Goal: Obtain resource: Download file/media

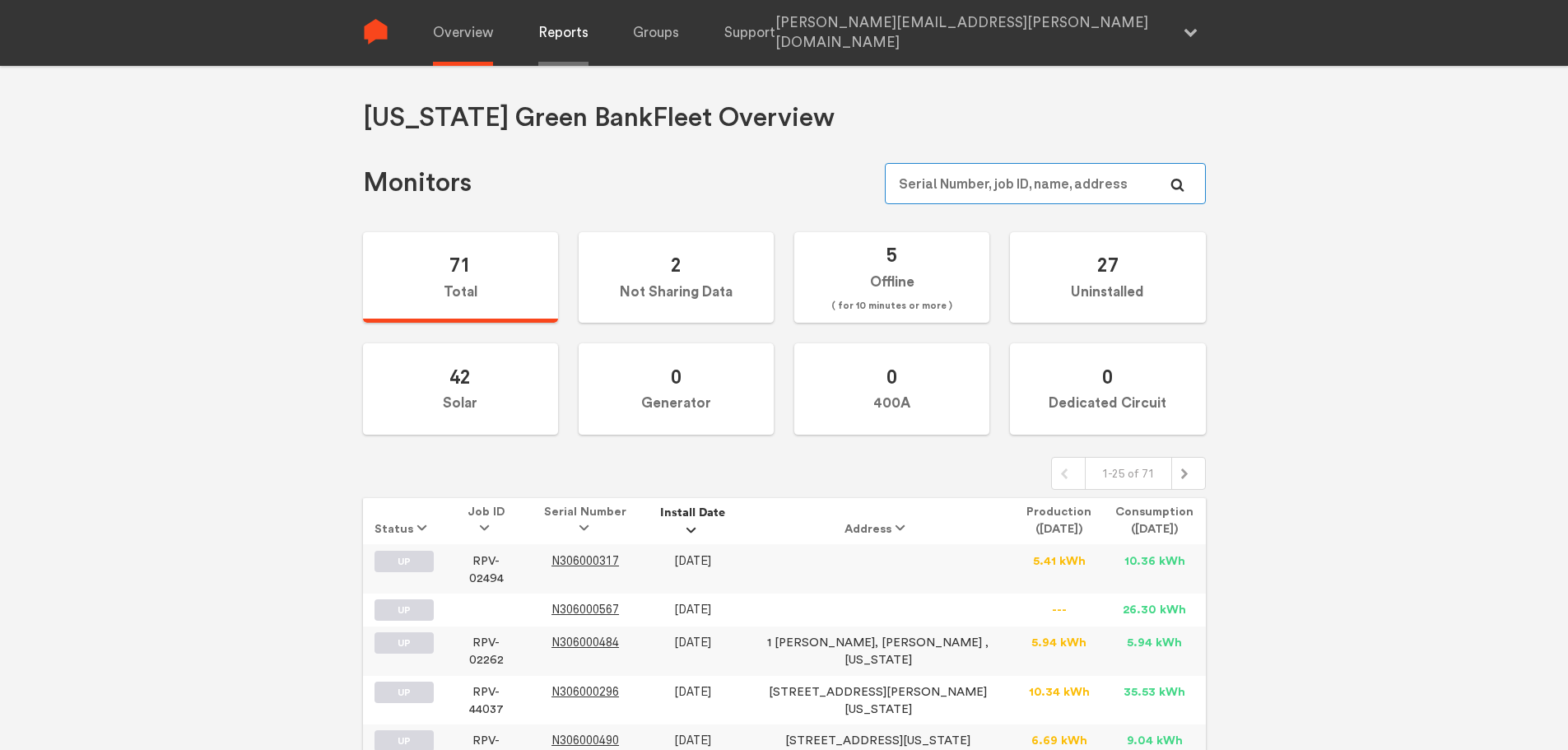
type input "[PERSON_NAME][EMAIL_ADDRESS][PERSON_NAME][DOMAIN_NAME]"
click at [554, 31] on link "Reports" at bounding box center [563, 33] width 50 height 65
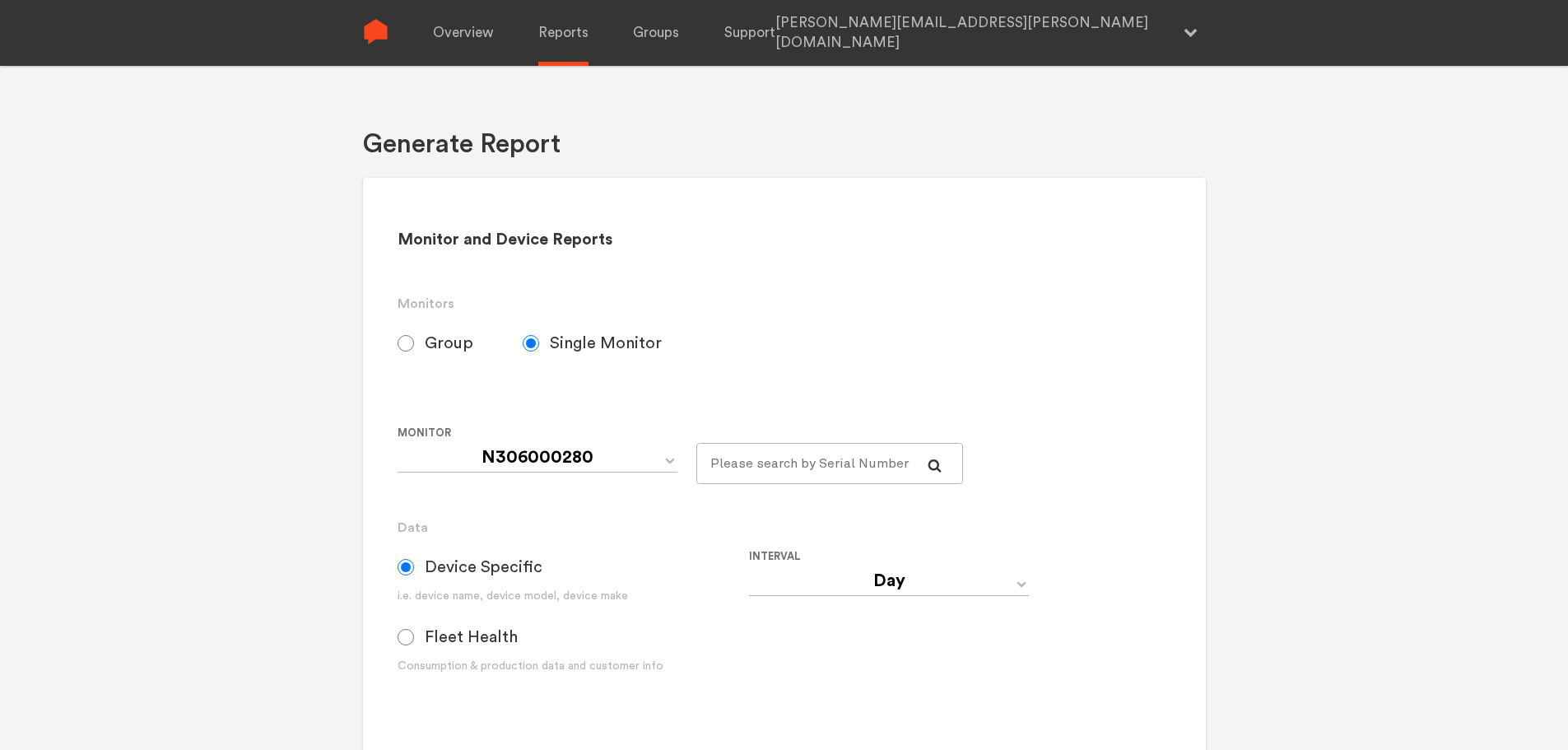
click at [404, 348] on input "Group" at bounding box center [406, 343] width 17 height 17
radio input "true"
radio input "false"
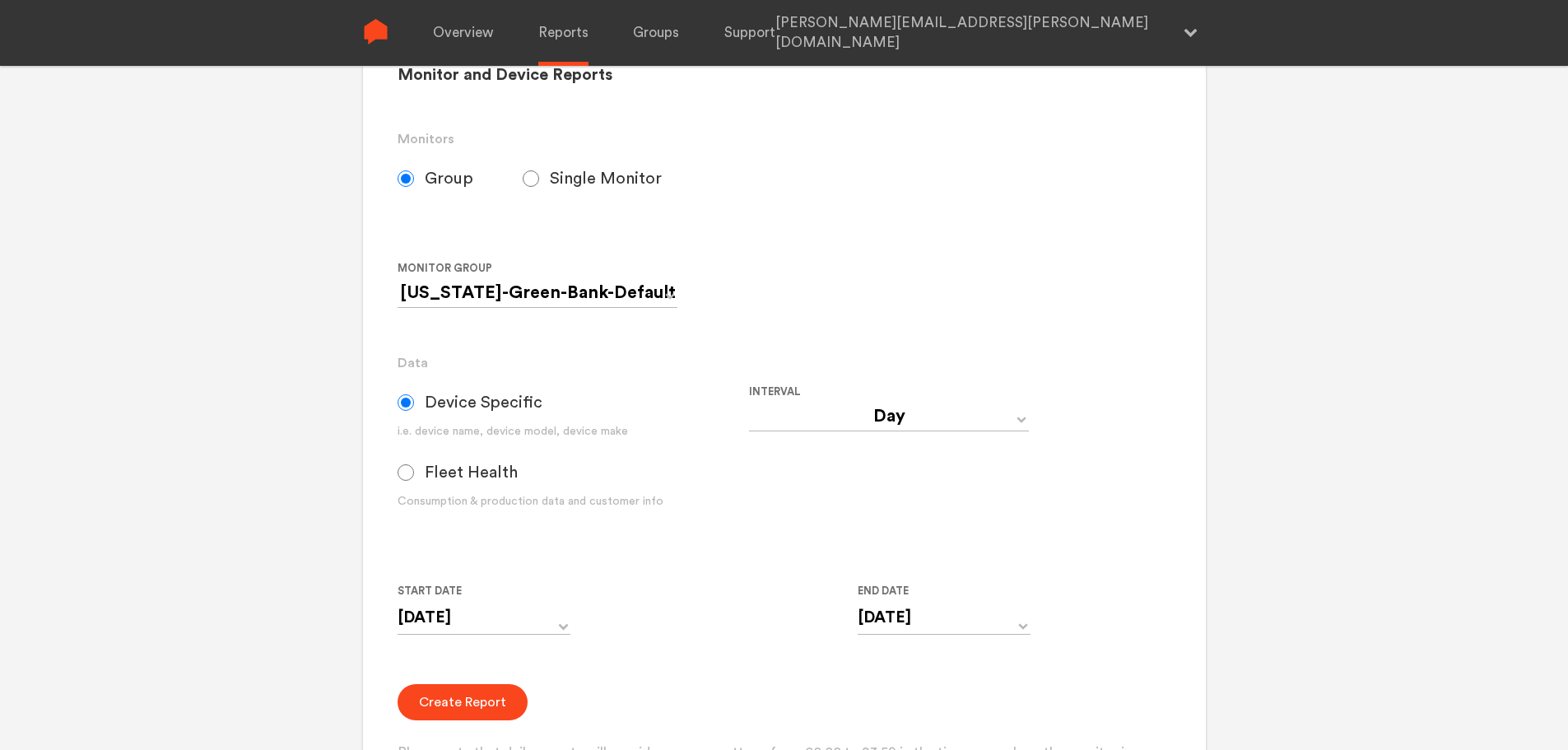
scroll to position [329, 0]
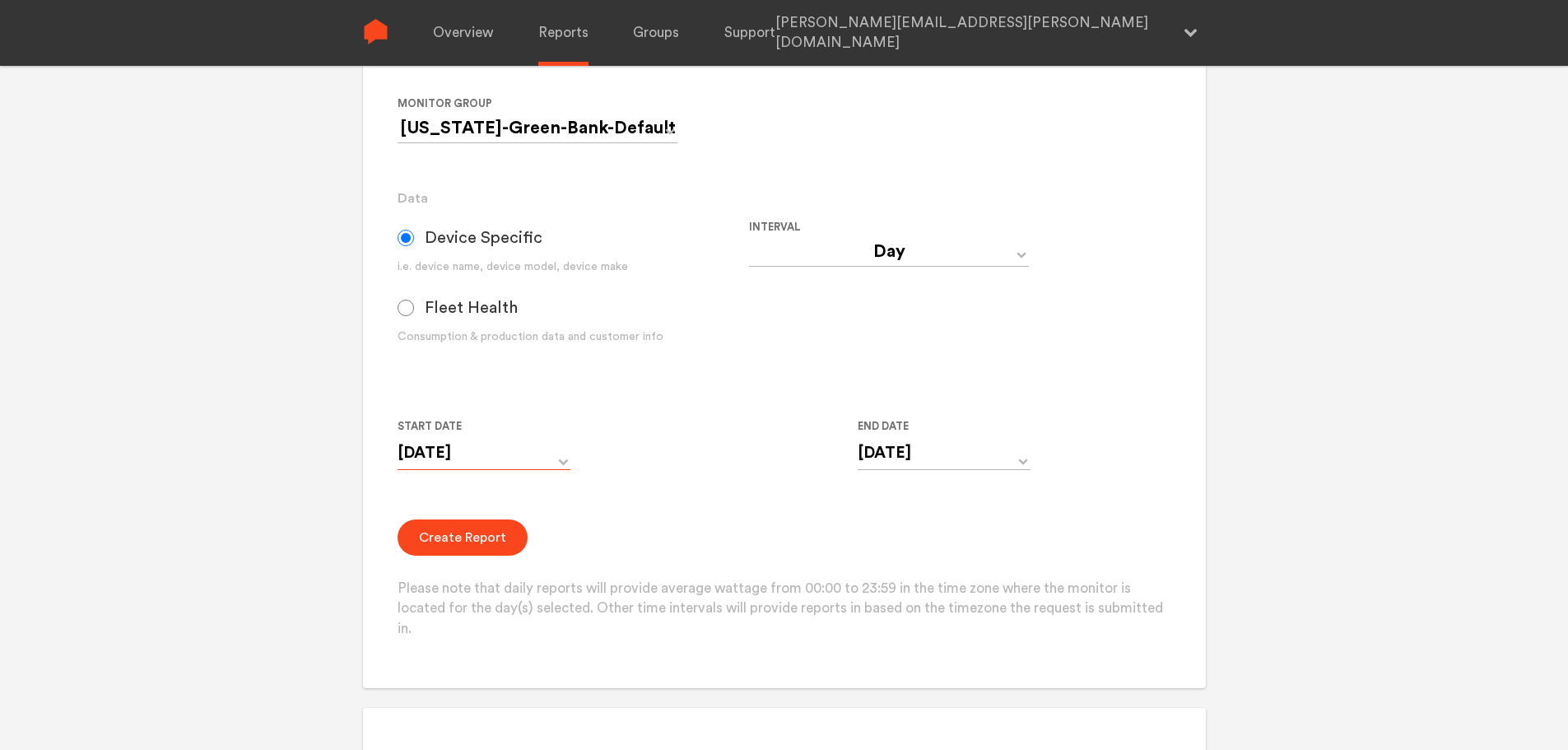
click at [531, 458] on input "[DATE]" at bounding box center [484, 453] width 172 height 34
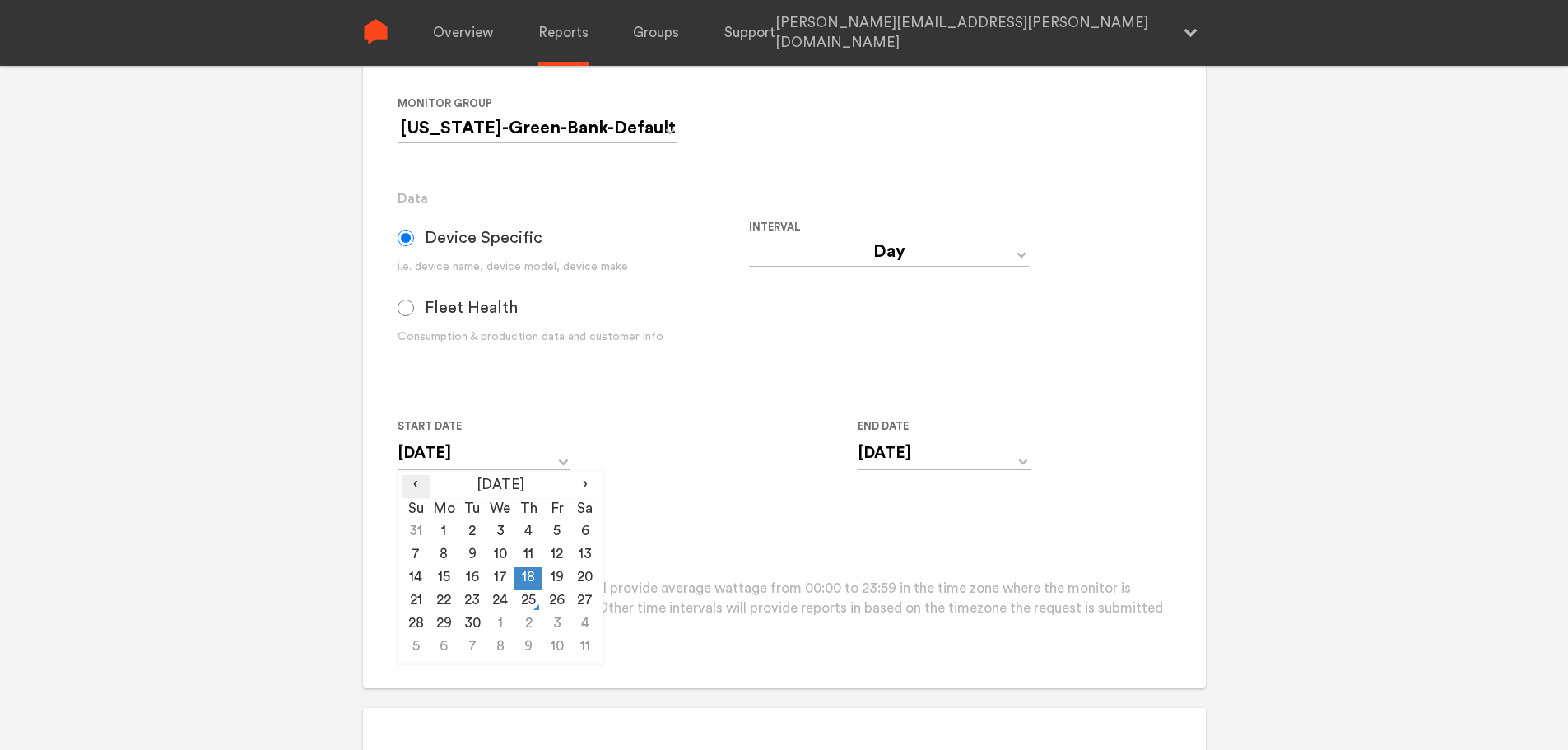
click at [424, 487] on span "‹" at bounding box center [416, 485] width 28 height 19
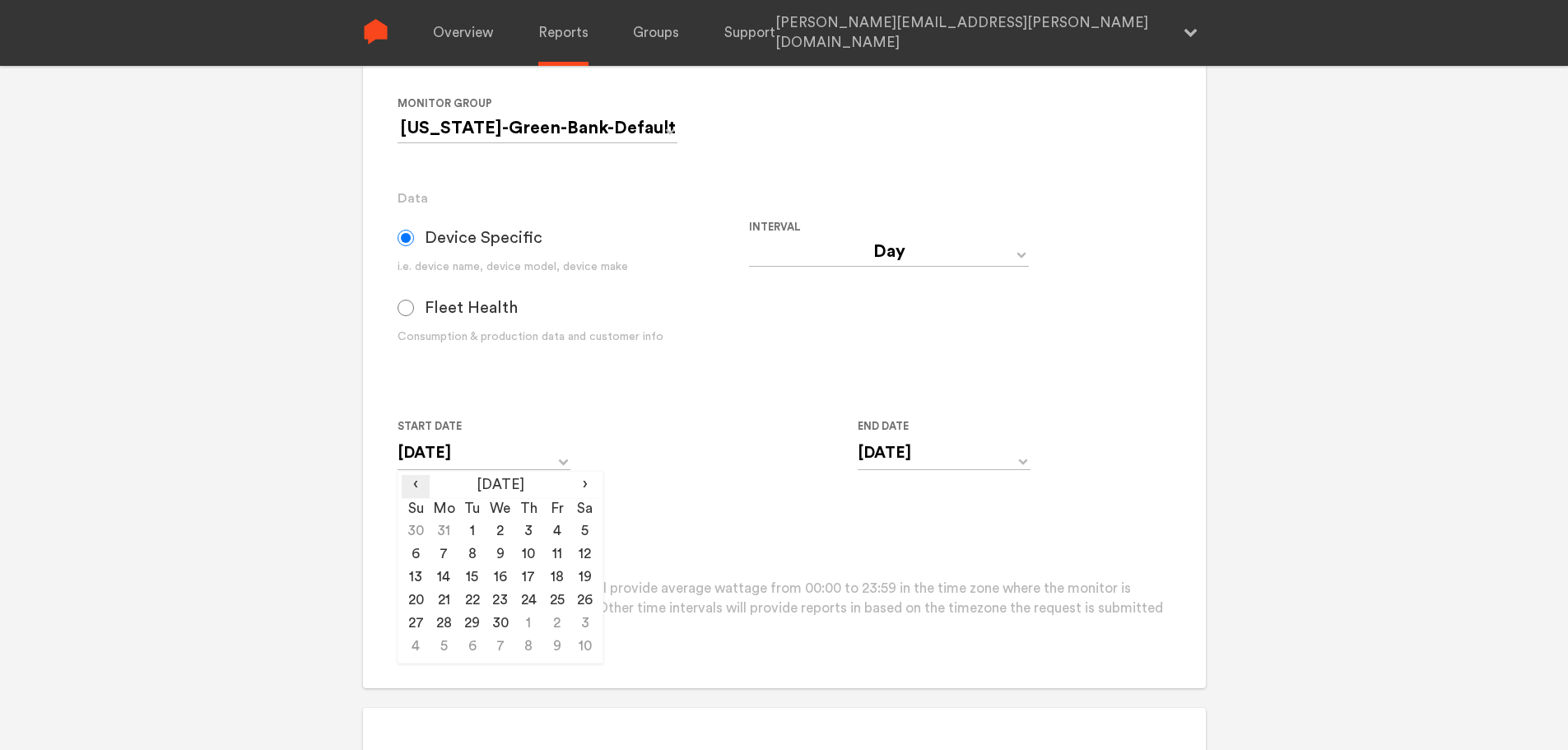
click at [424, 487] on span "‹" at bounding box center [416, 485] width 28 height 19
click at [577, 484] on span "›" at bounding box center [585, 485] width 28 height 19
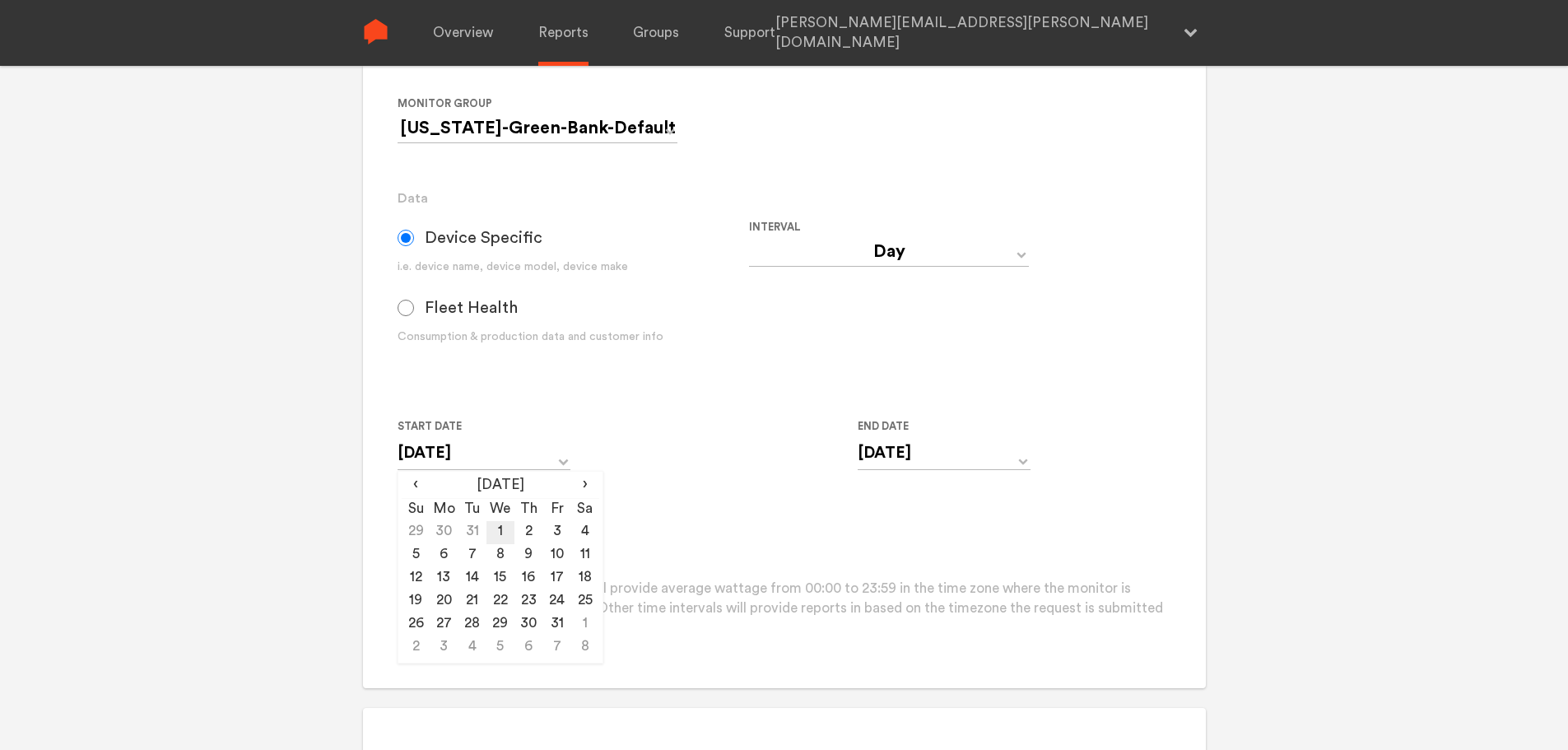
click at [500, 531] on td "1" at bounding box center [501, 532] width 28 height 23
type input "[DATE]"
click at [333, 470] on div "Your Report is Ready to be Downloaded! Download Clear Generate Report Monitor a…" at bounding box center [784, 111] width 1568 height 750
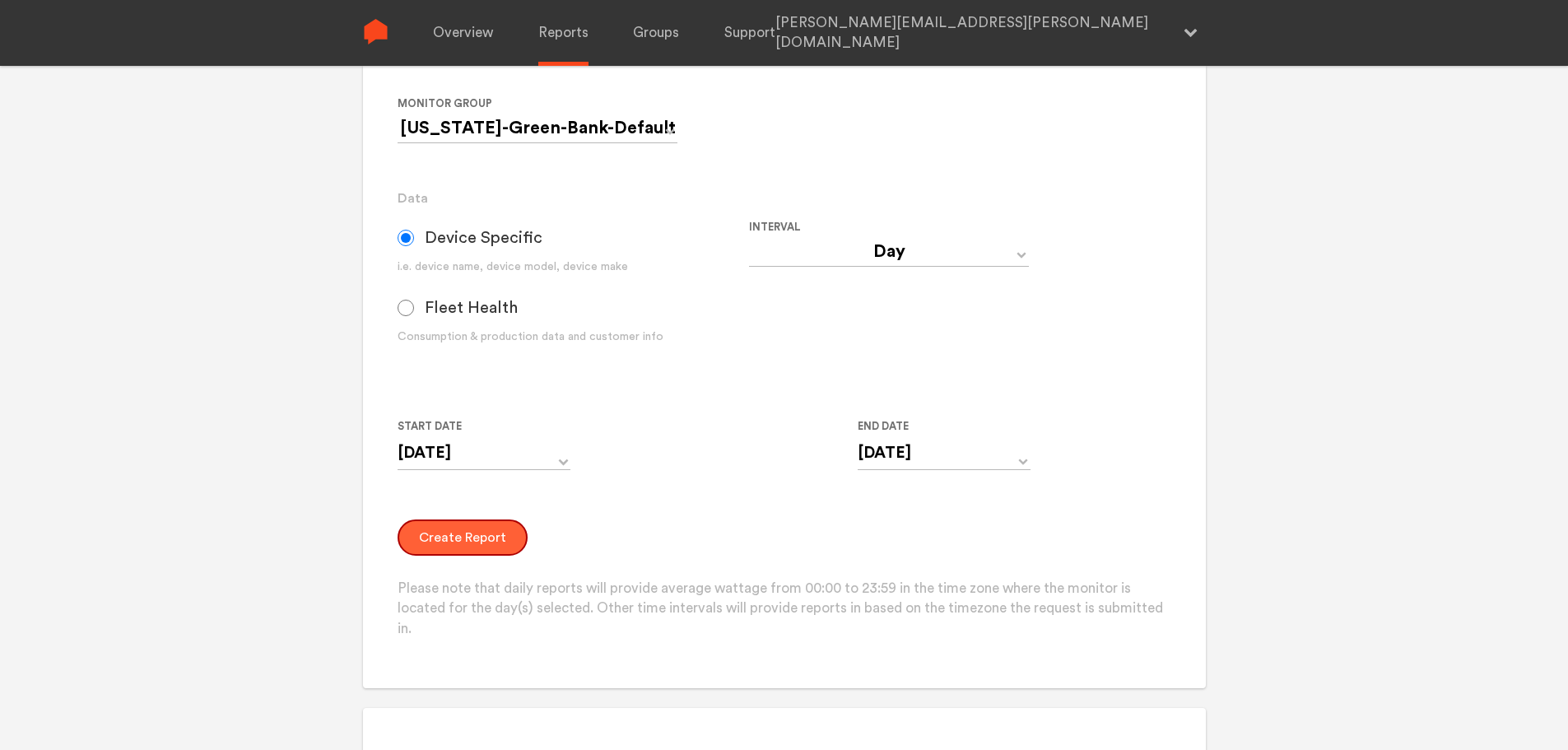
click at [458, 525] on button "Create Report" at bounding box center [463, 537] width 130 height 36
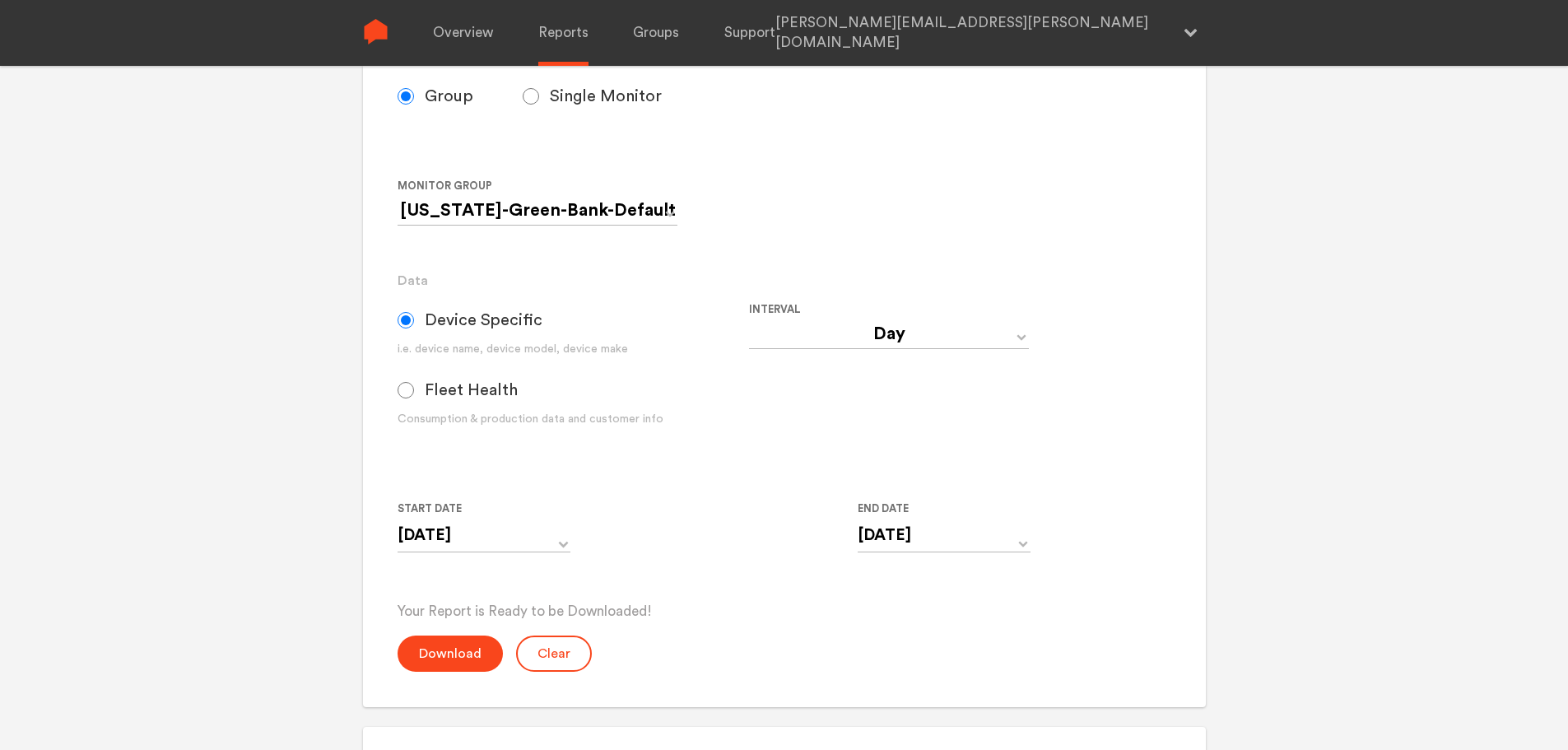
scroll to position [494, 0]
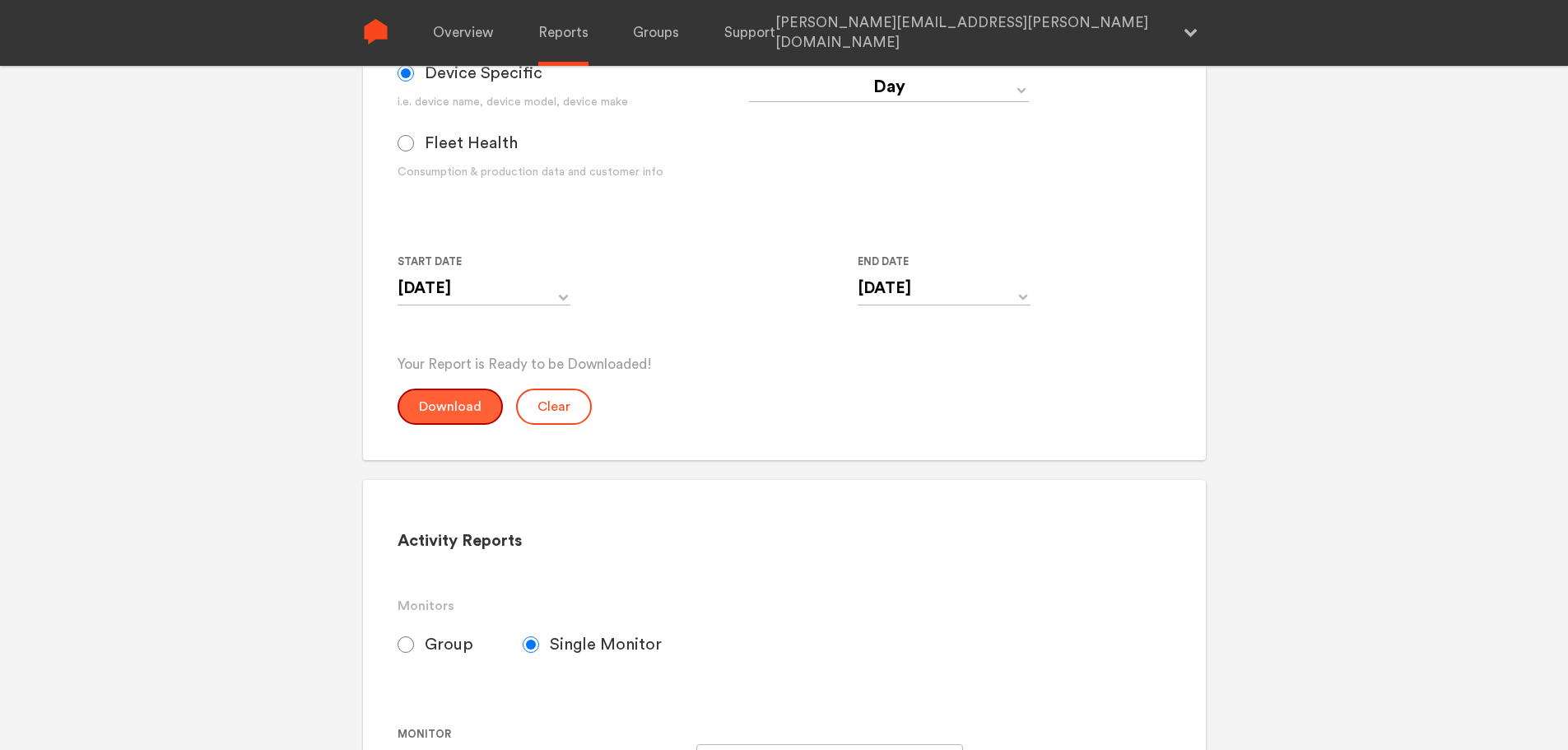
click at [448, 418] on button "Download" at bounding box center [450, 406] width 105 height 36
